Goal: Information Seeking & Learning: Learn about a topic

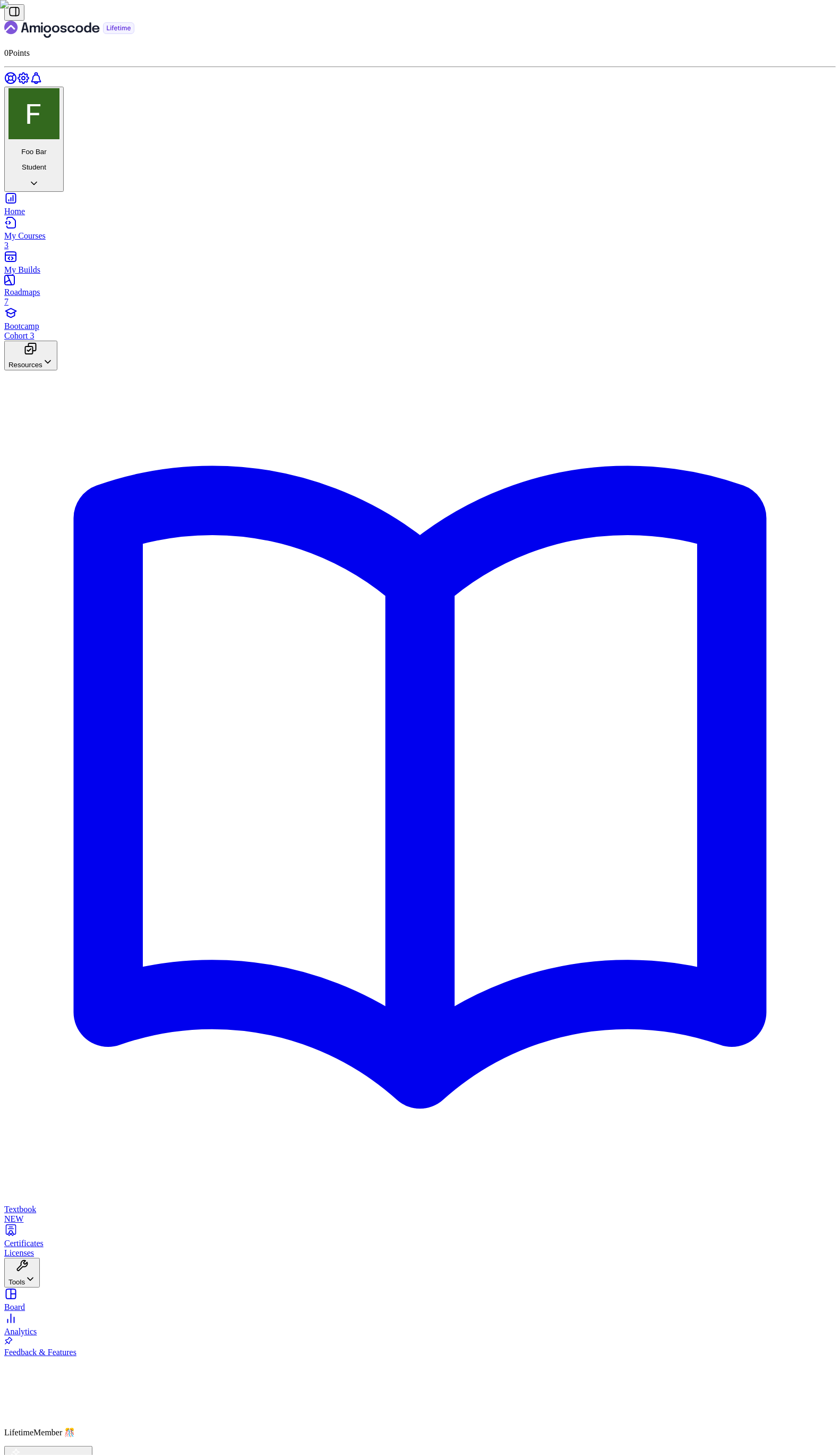
scroll to position [840, 0]
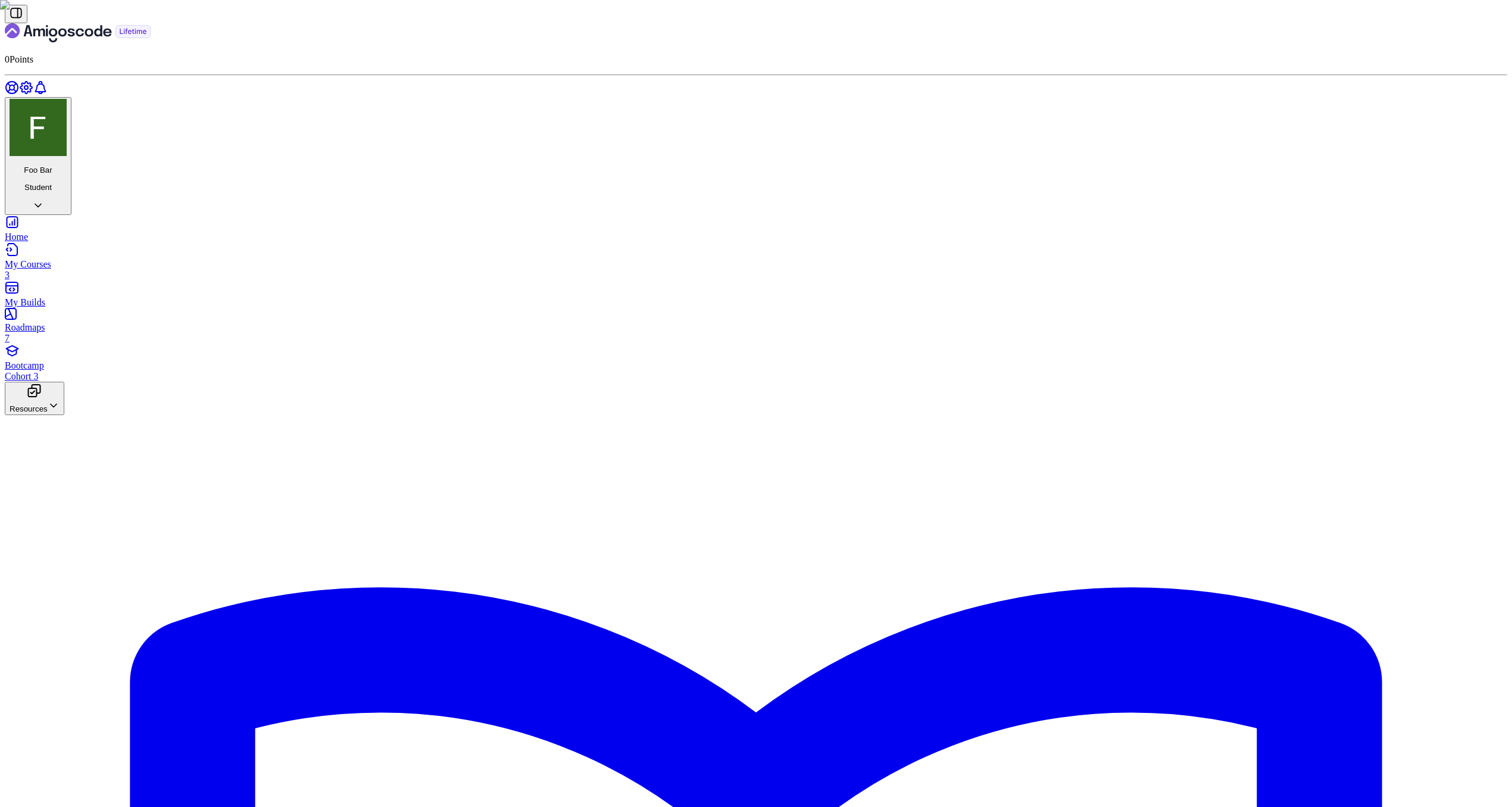
scroll to position [800, 0]
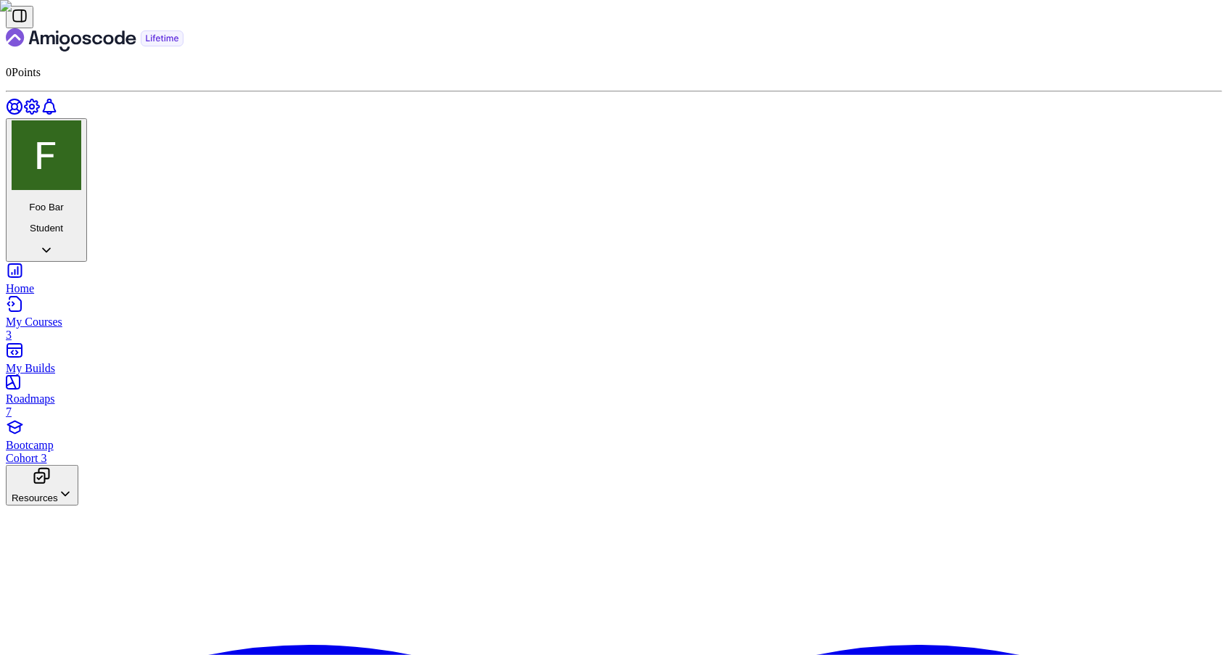
scroll to position [258, 0]
drag, startPoint x: 561, startPoint y: 334, endPoint x: 539, endPoint y: 278, distance: 59.9
copy div "public class HelloWorld { public static void main ( String [] args ) { System .…"
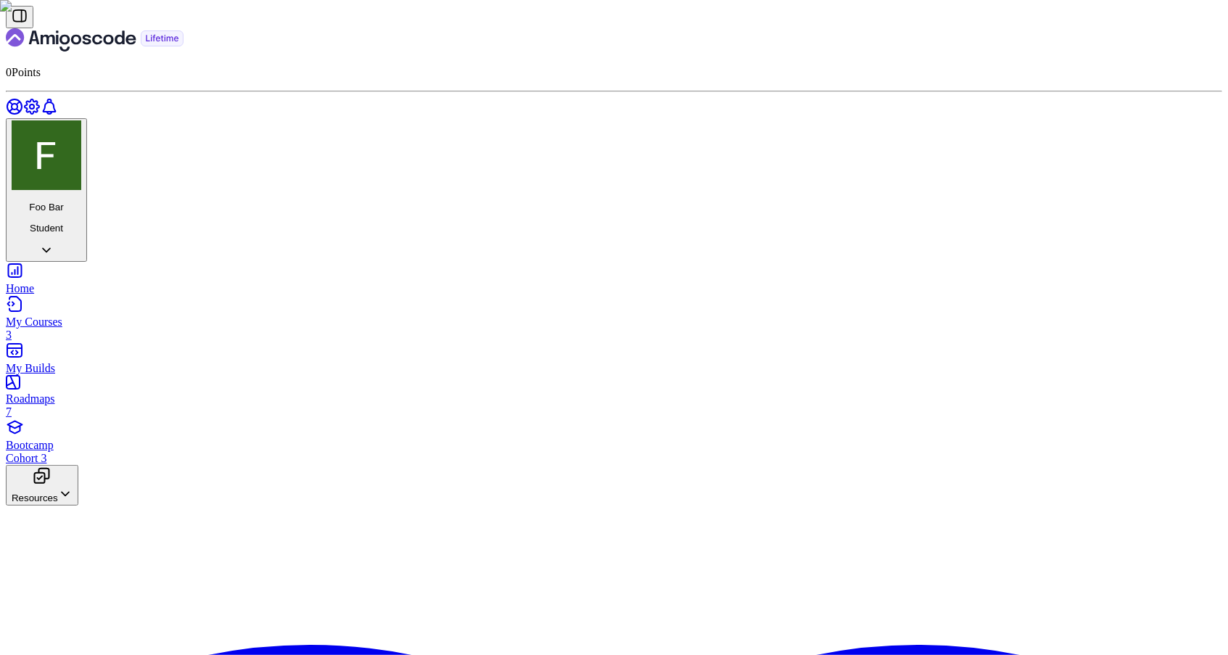
scroll to position [258, 0]
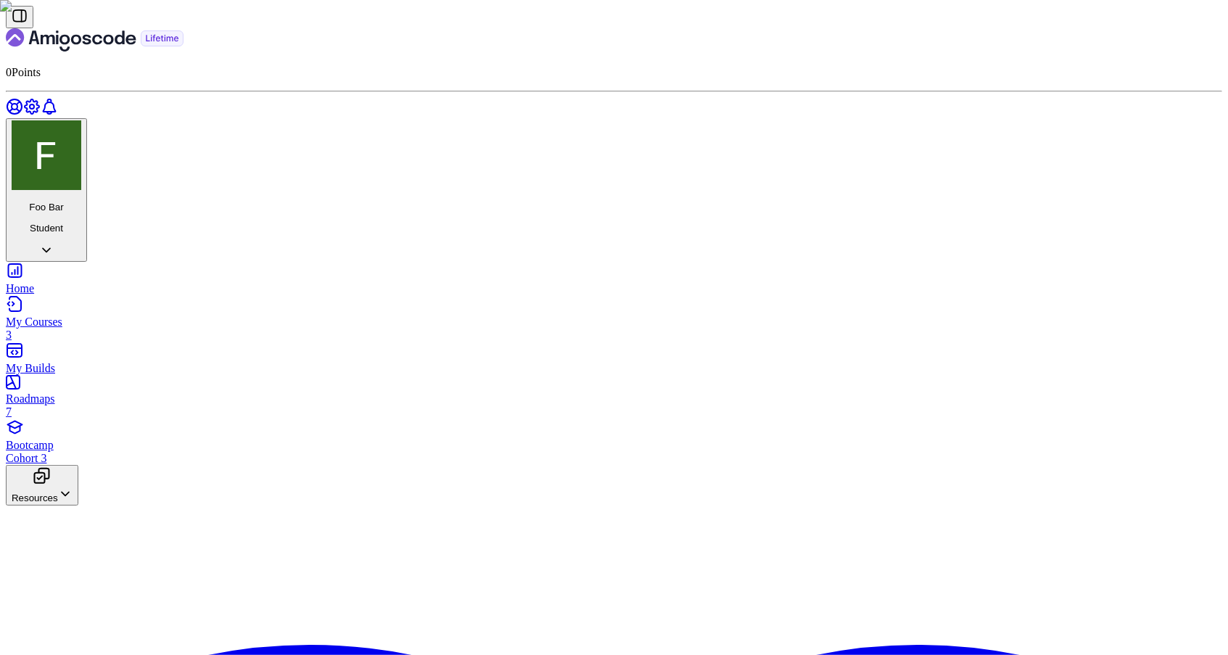
scroll to position [766, 0]
drag, startPoint x: 570, startPoint y: 495, endPoint x: 532, endPoint y: 390, distance: 111.7
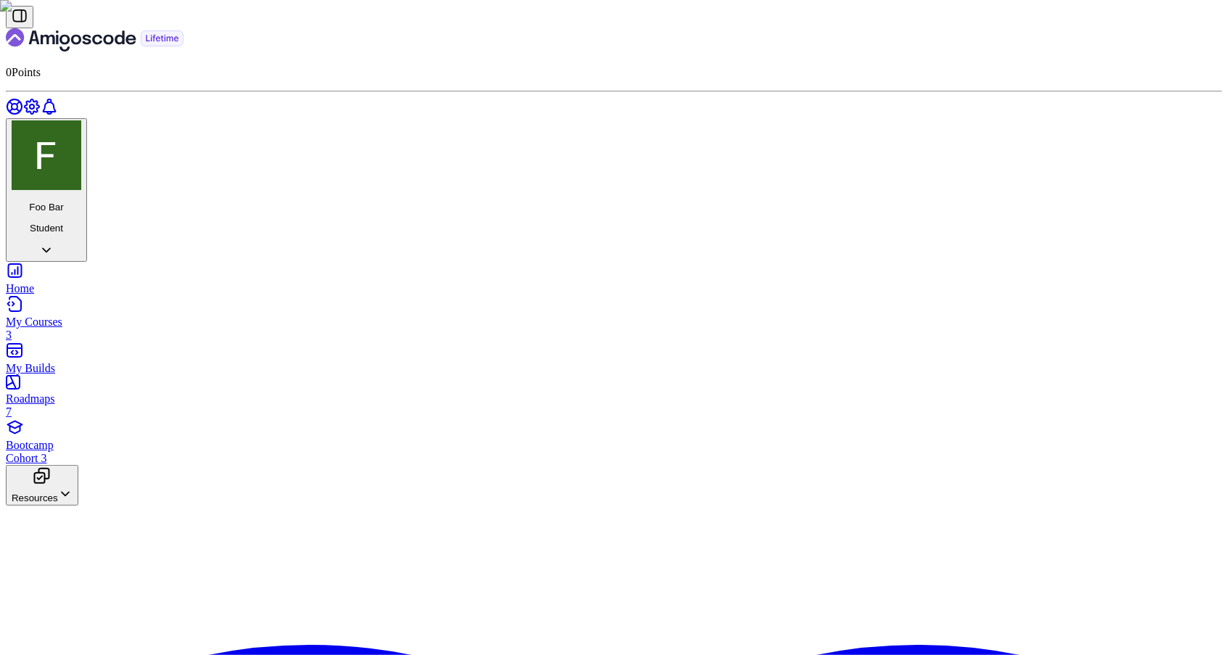
scroll to position [860, 0]
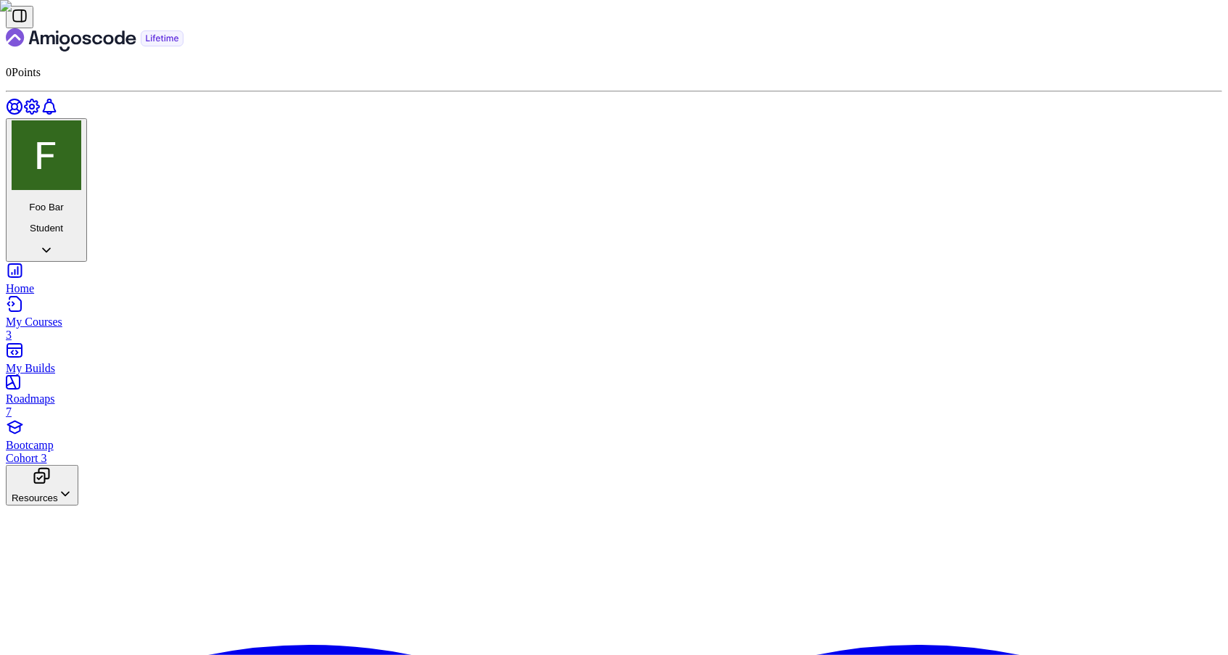
drag, startPoint x: 556, startPoint y: 309, endPoint x: 681, endPoint y: 311, distance: 124.8
drag, startPoint x: 629, startPoint y: 310, endPoint x: 740, endPoint y: 311, distance: 111.0
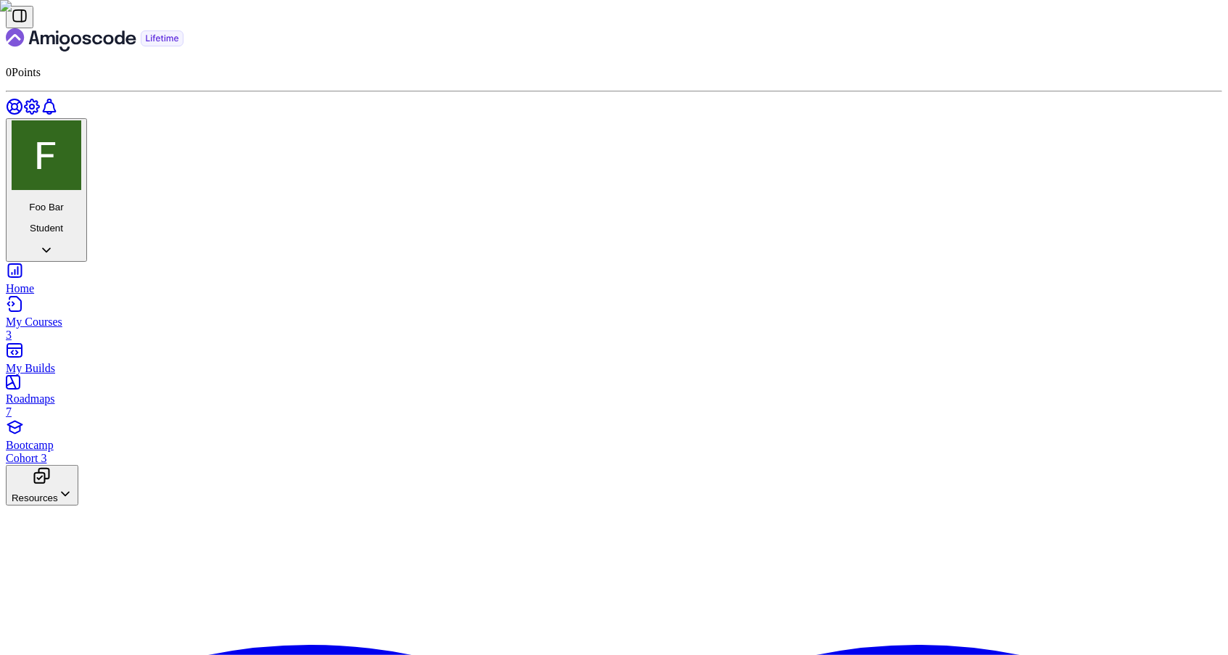
drag, startPoint x: 577, startPoint y: 323, endPoint x: 590, endPoint y: 521, distance: 197.7
copy div "public static void main ( String [] args ) { // Declare and initialize variable…"
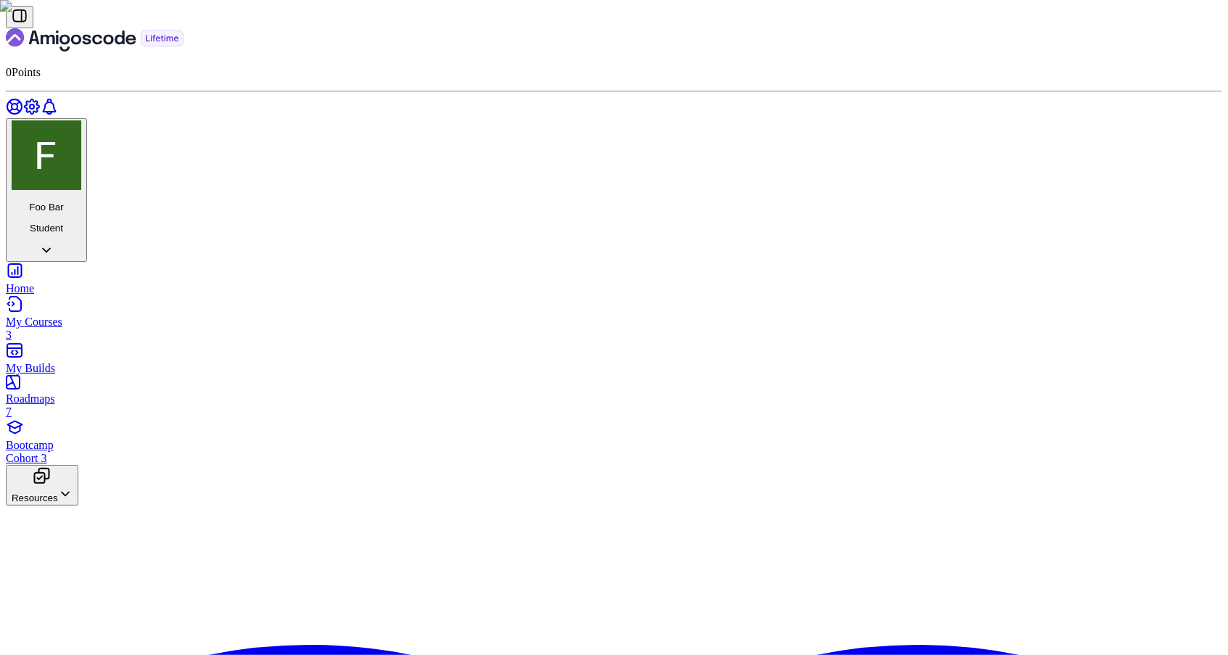
scroll to position [860, 0]
